Goal: Find specific page/section: Find specific page/section

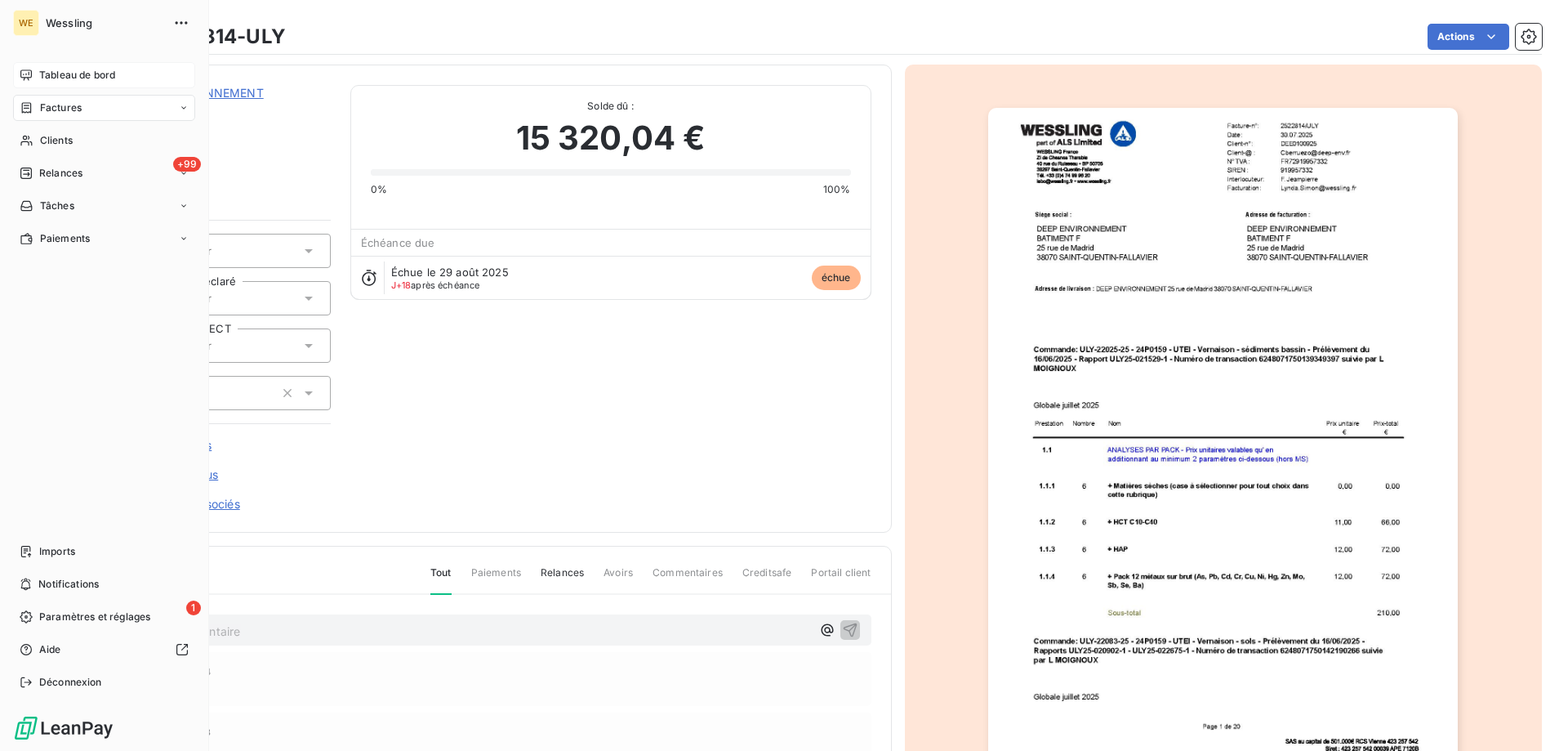
scroll to position [84, 0]
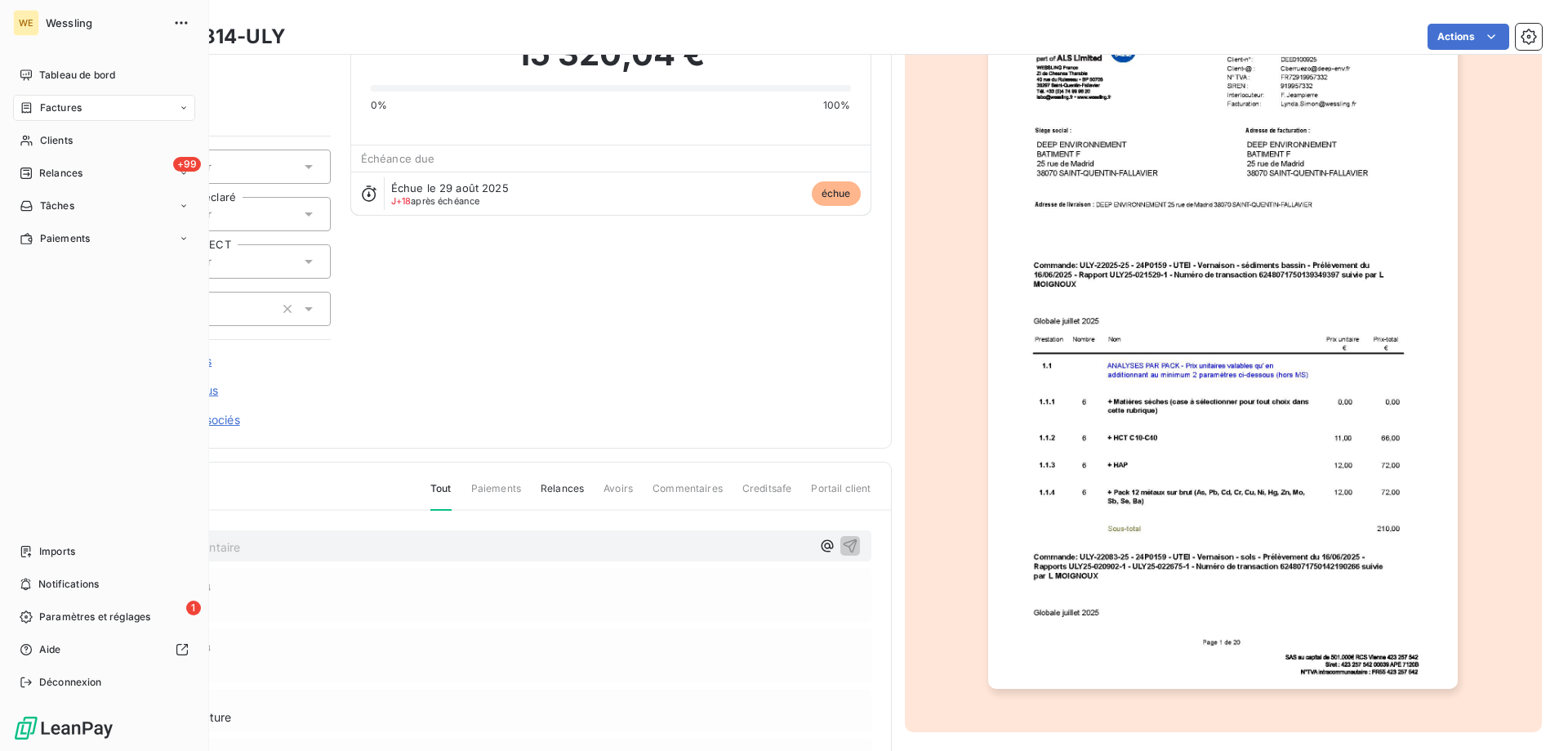
click at [61, 24] on span "Wessling" at bounding box center [105, 22] width 118 height 13
click at [47, 70] on span "Tableau de bord" at bounding box center [77, 75] width 76 height 15
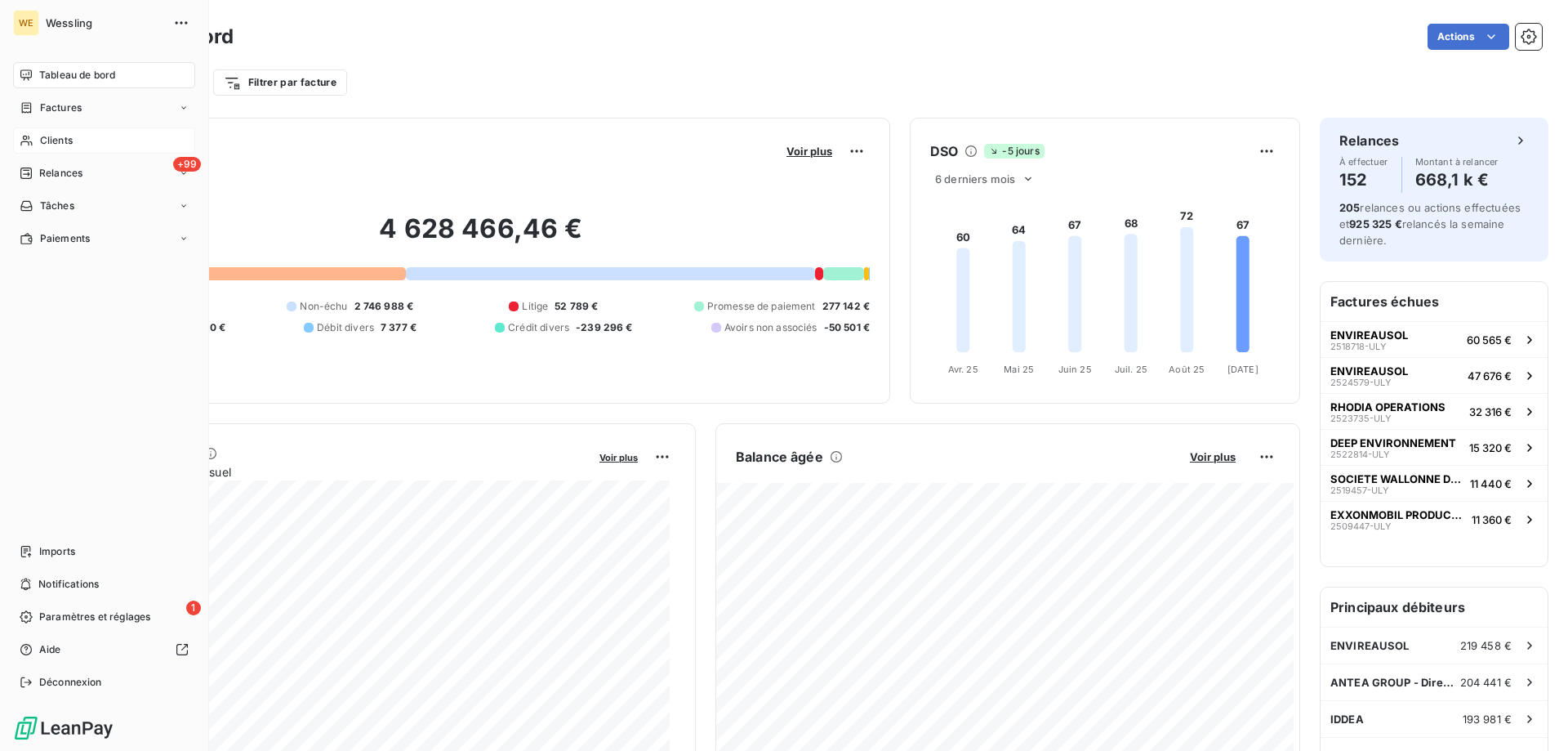
click at [67, 141] on span "Clients" at bounding box center [56, 140] width 33 height 15
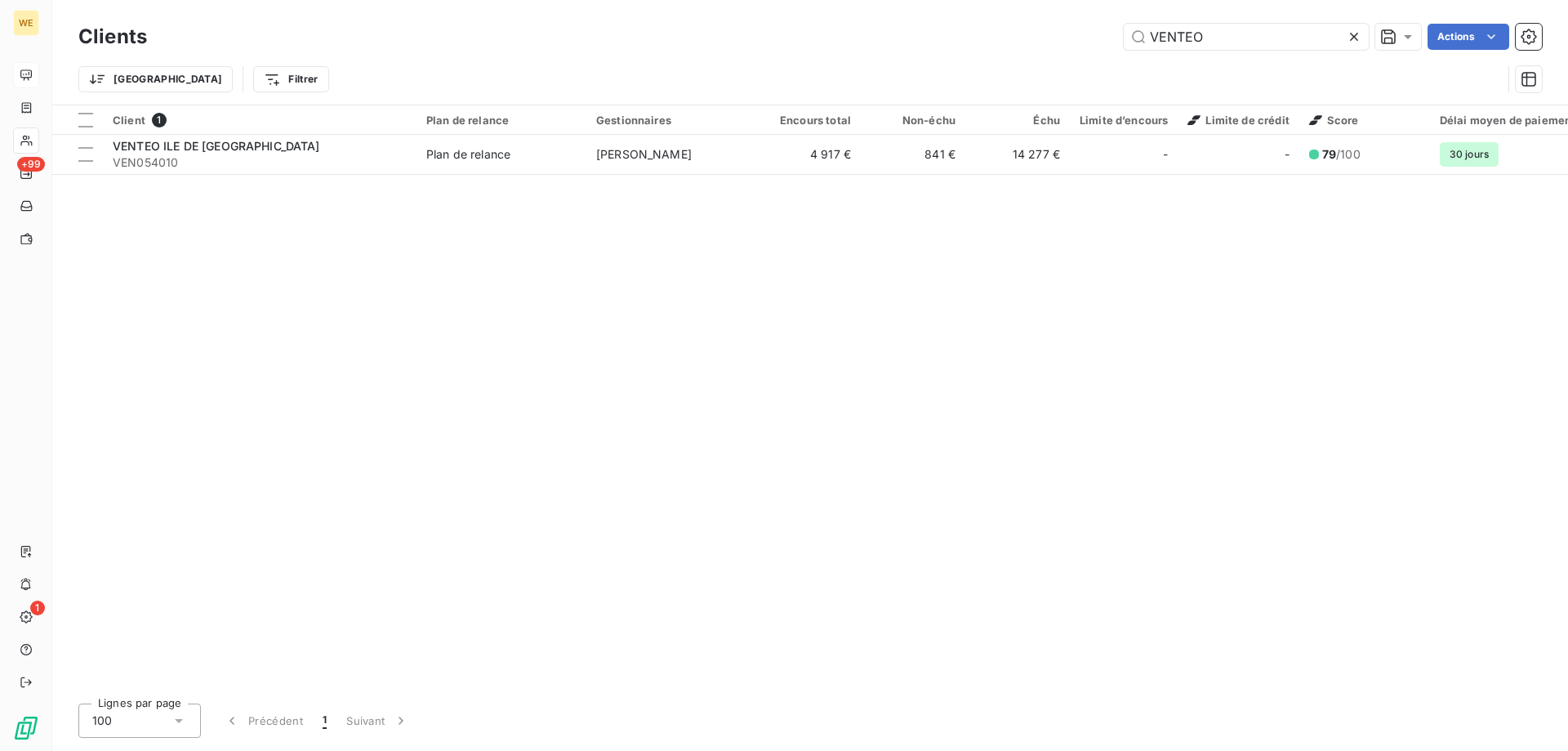
drag, startPoint x: 1202, startPoint y: 38, endPoint x: 1039, endPoint y: 39, distance: 163.0
click at [1041, 42] on div "VENTEO Actions" at bounding box center [854, 37] width 1375 height 26
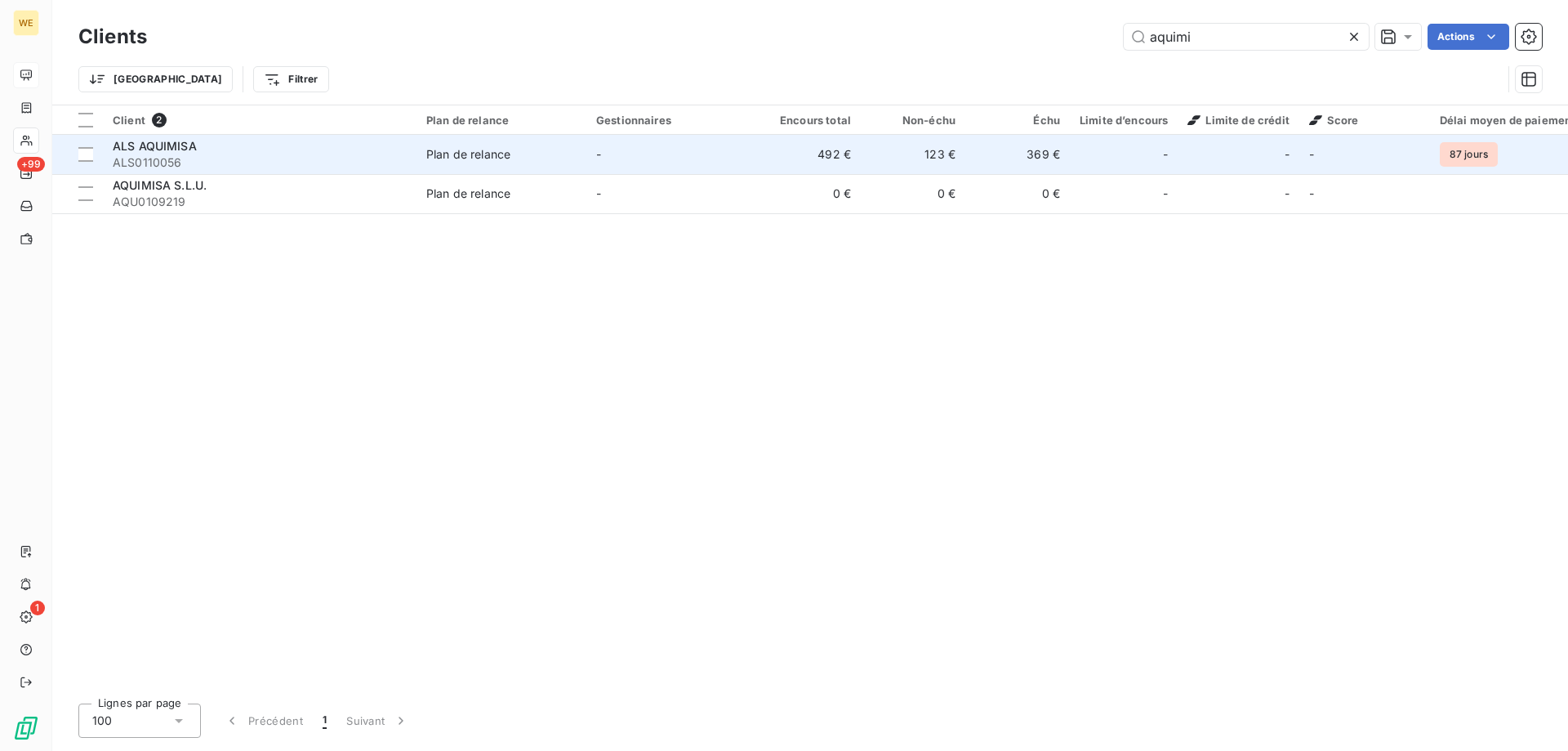
type input "aquimi"
click at [155, 155] on span "ALS0110056" at bounding box center [260, 163] width 294 height 16
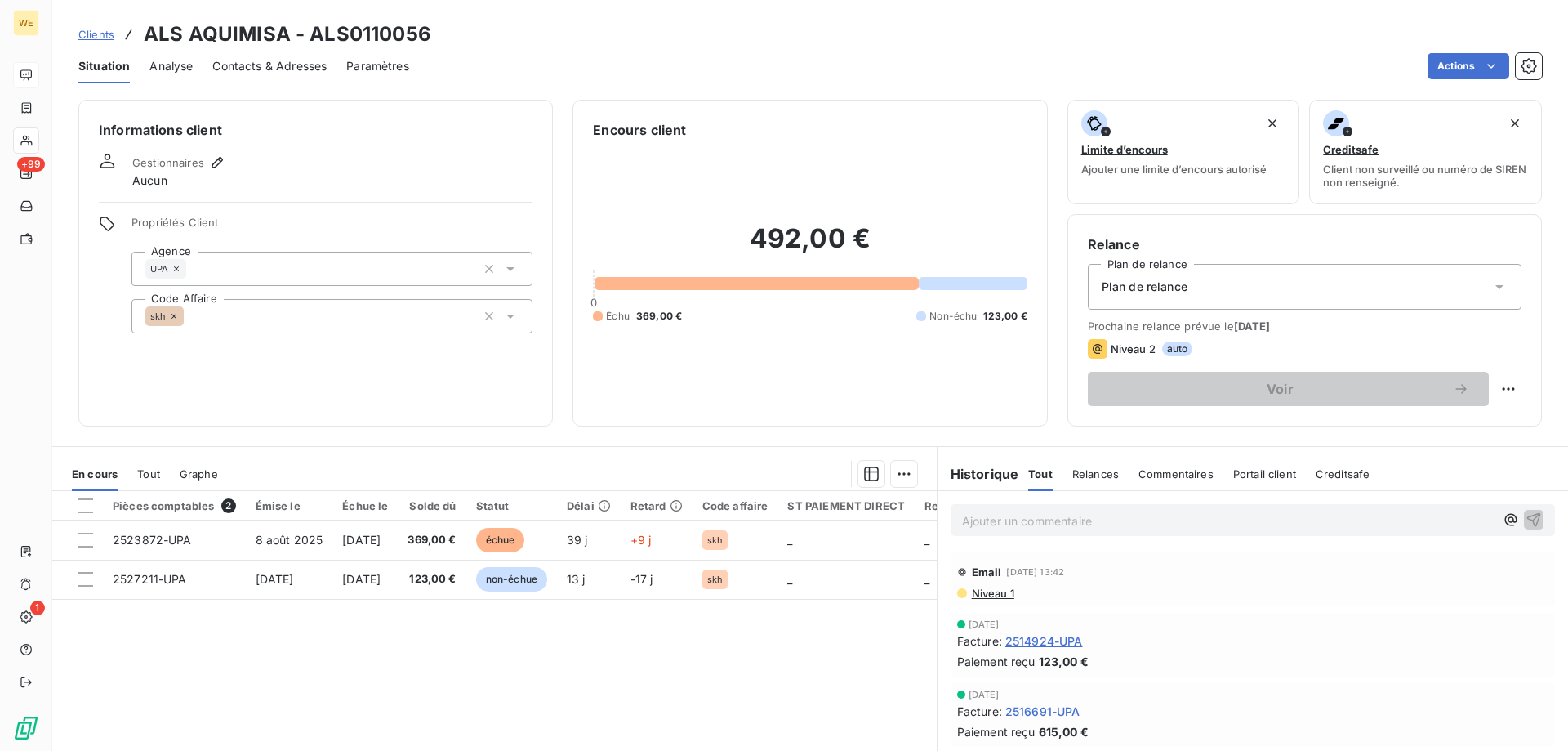
click at [97, 35] on span "Clients" at bounding box center [97, 34] width 36 height 13
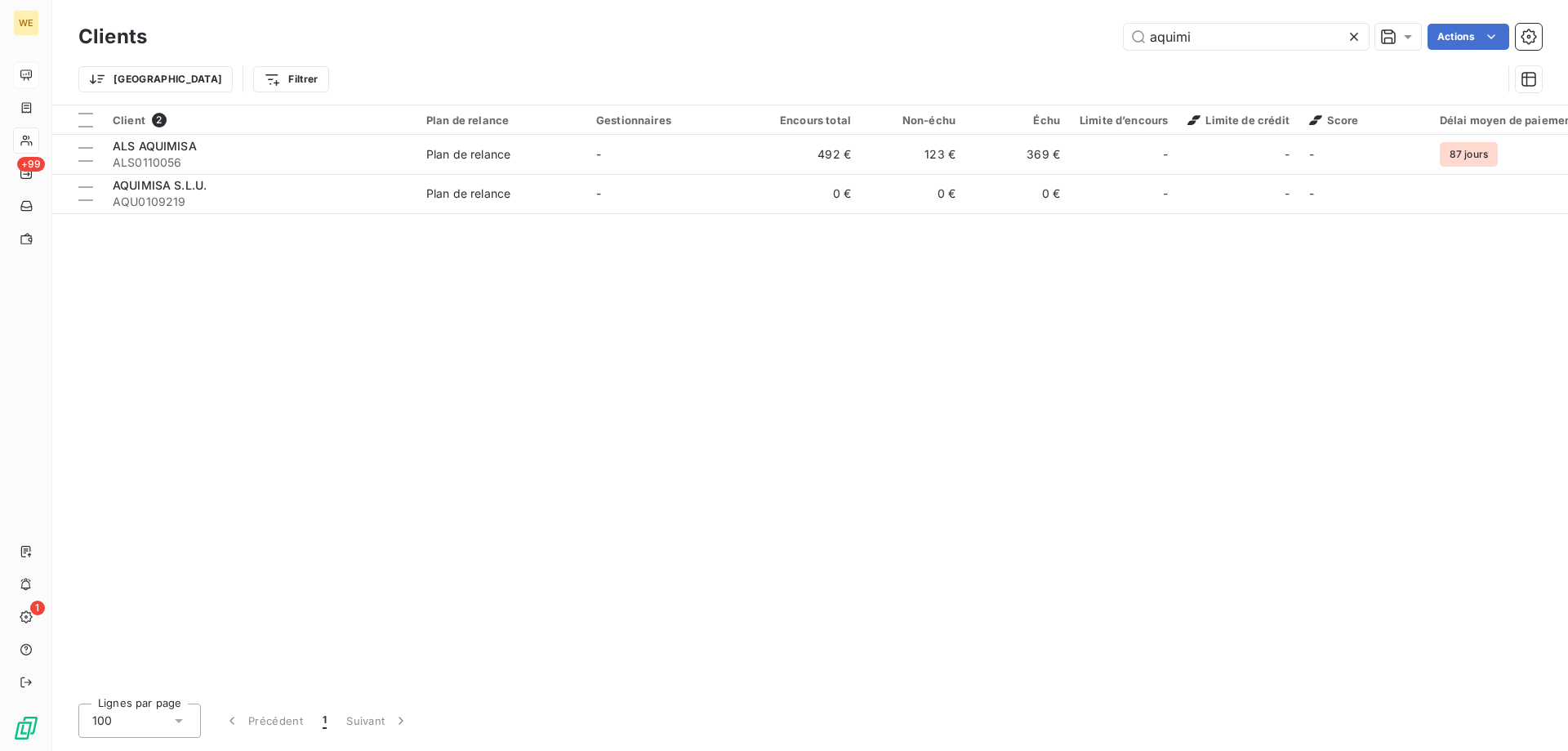
drag, startPoint x: 1208, startPoint y: 36, endPoint x: 1014, endPoint y: 54, distance: 194.8
click at [1019, 54] on div "Clients aquimi Actions Trier Filtrer" at bounding box center [811, 62] width 1464 height 85
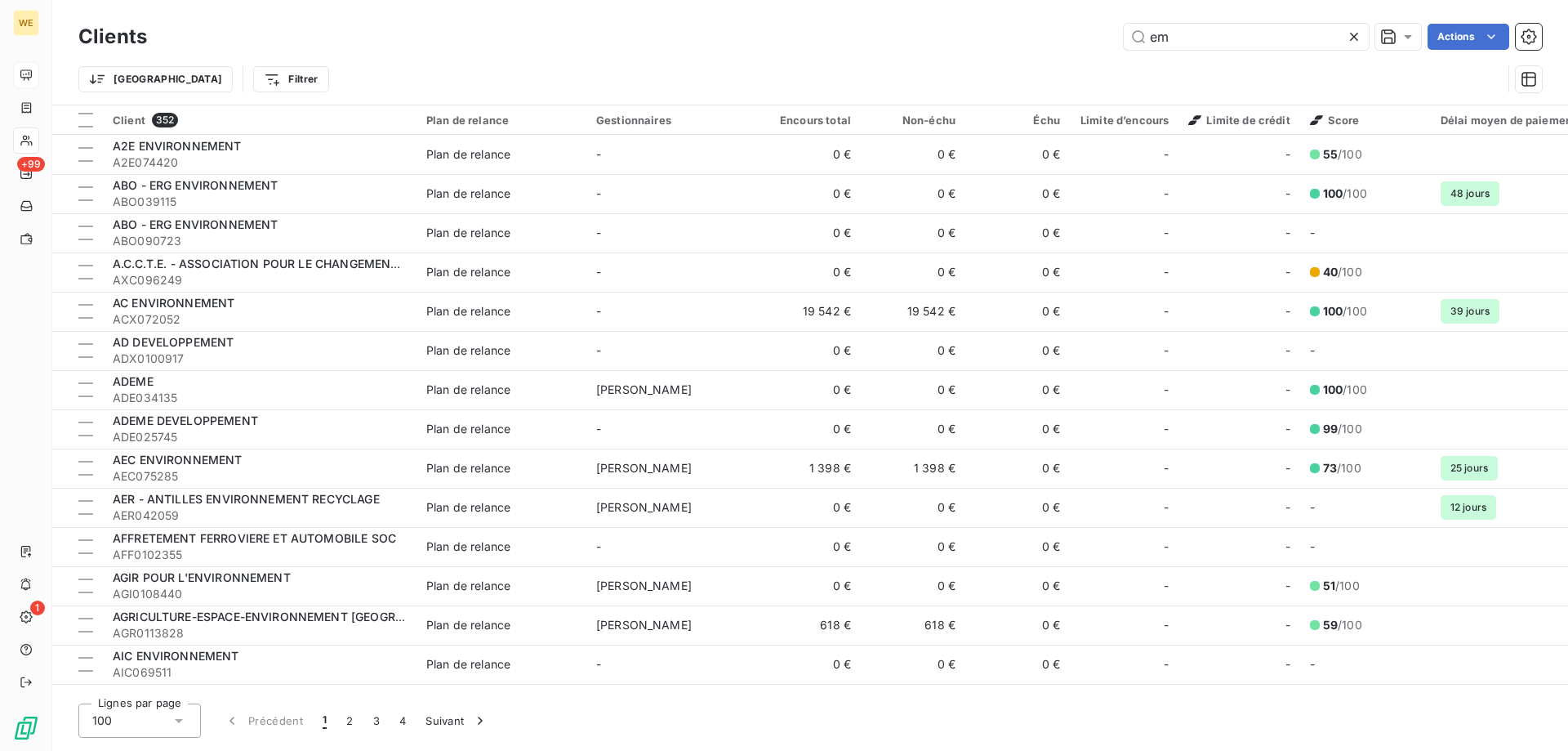
type input "e"
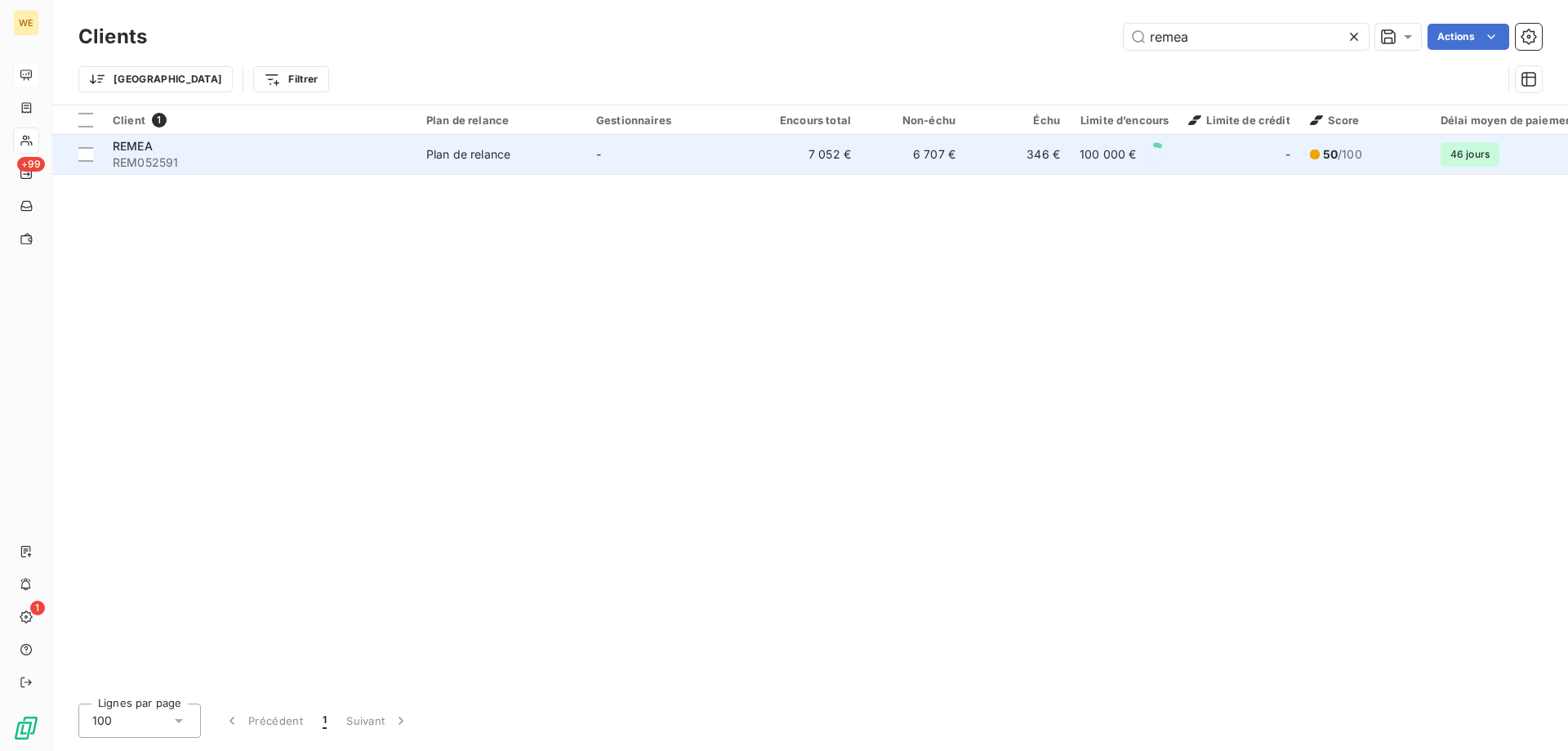
type input "remea"
click at [141, 146] on span "REMEA" at bounding box center [133, 146] width 40 height 14
